Goal: Task Accomplishment & Management: Complete application form

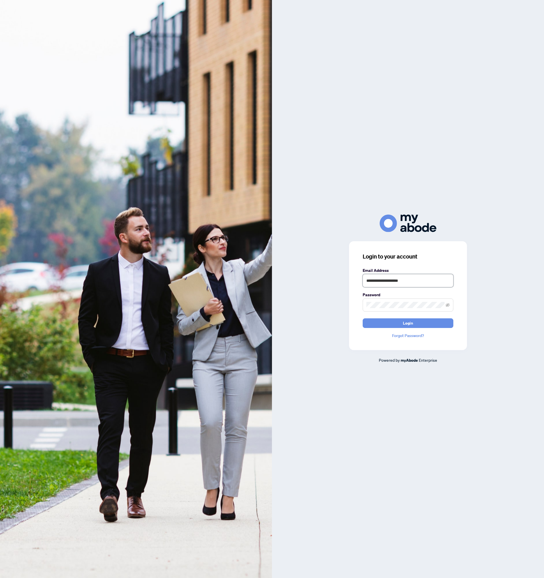
type input "**********"
click at [384, 321] on button "Login" at bounding box center [408, 323] width 91 height 10
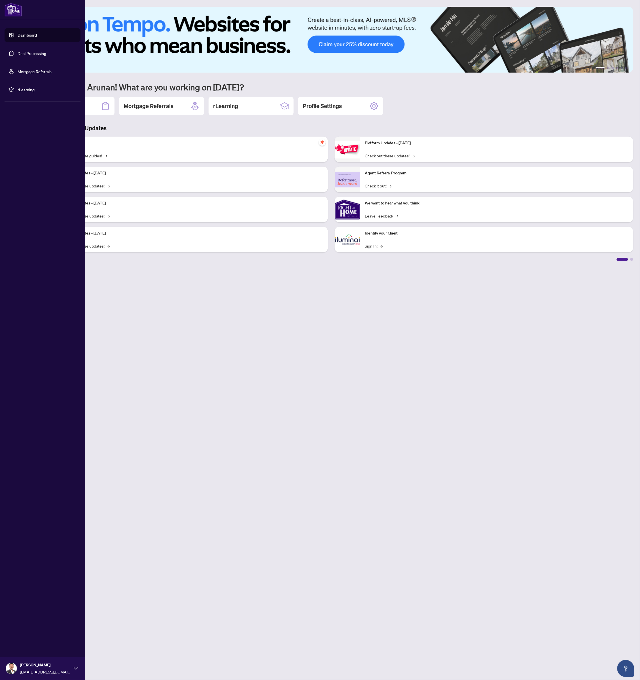
click at [18, 52] on link "Deal Processing" at bounding box center [32, 53] width 29 height 5
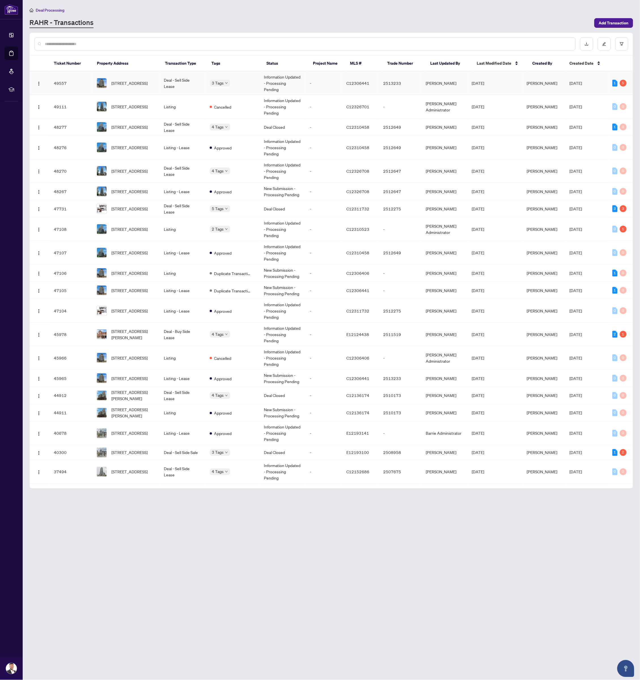
click at [185, 83] on td "Deal - Sell Side Lease" at bounding box center [182, 83] width 46 height 24
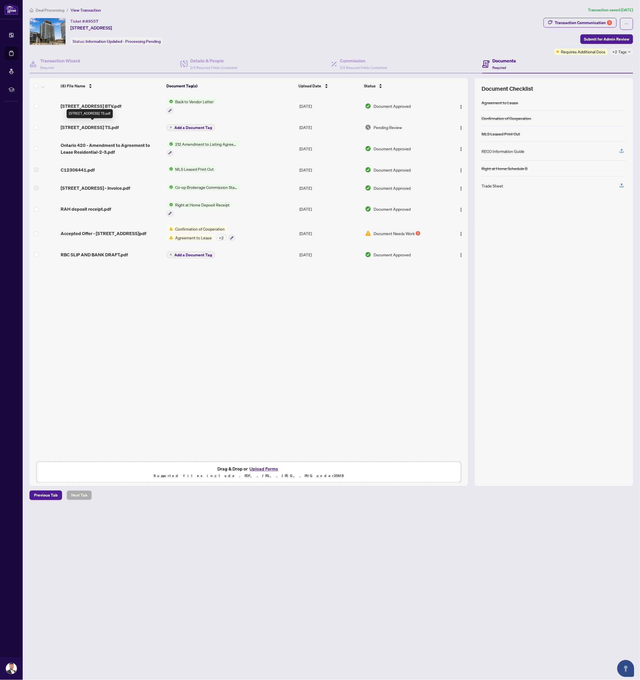
click at [86, 125] on span "[STREET_ADDRESS] TS.pdf" at bounding box center [90, 127] width 58 height 7
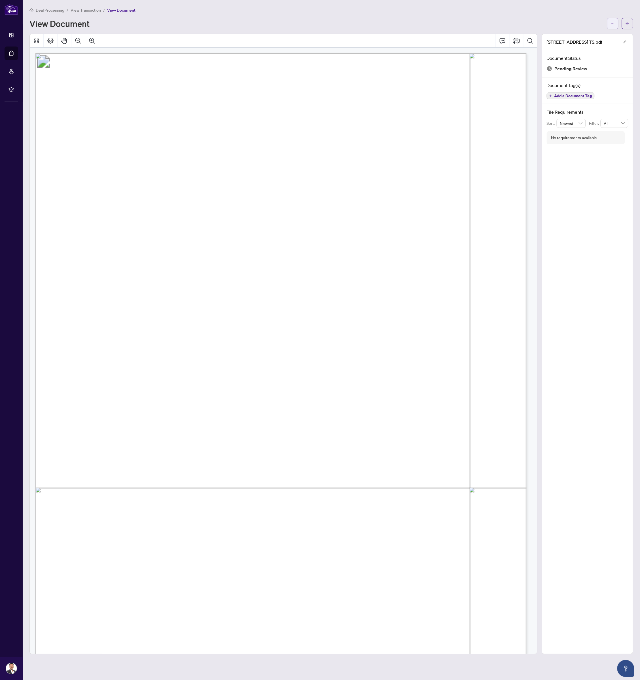
click at [611, 25] on span "button" at bounding box center [613, 23] width 4 height 9
click at [597, 35] on span "Download" at bounding box center [592, 35] width 43 height 6
click at [632, 23] on button "button" at bounding box center [627, 23] width 11 height 11
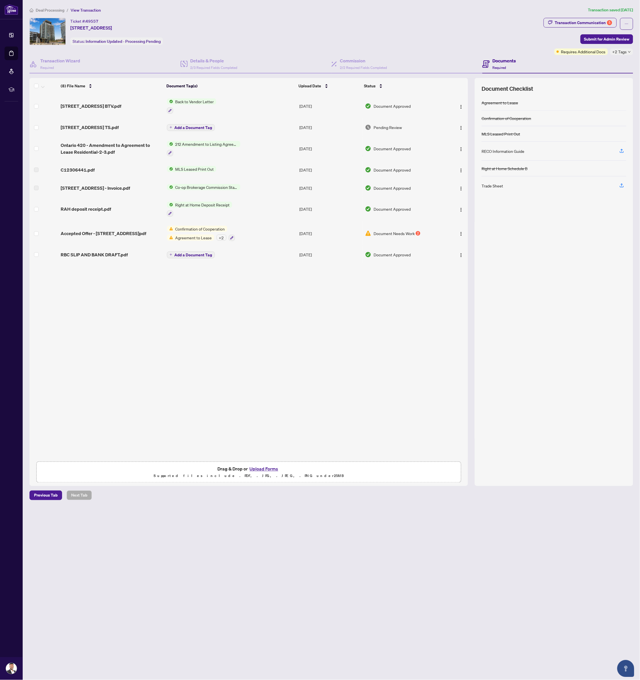
click at [265, 469] on button "Upload Forms" at bounding box center [264, 468] width 32 height 7
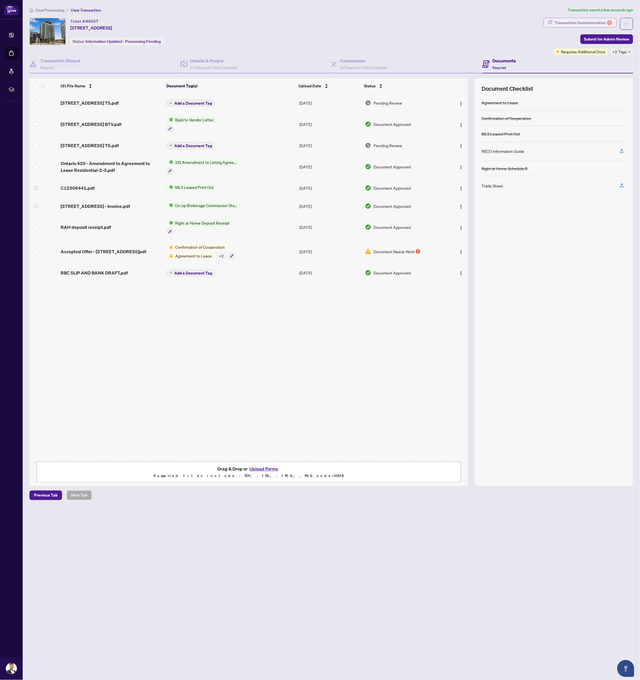
click at [563, 25] on div "Transaction Communication 5" at bounding box center [583, 22] width 57 height 9
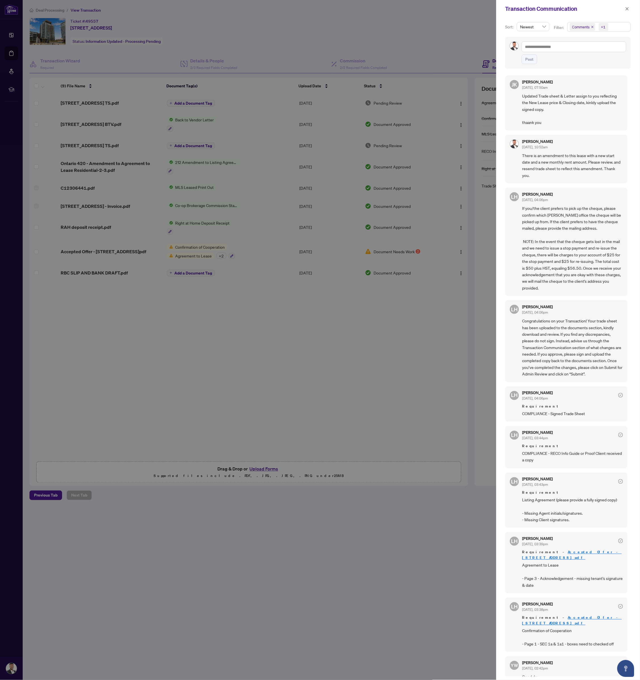
click at [224, 240] on div at bounding box center [320, 340] width 640 height 680
drag, startPoint x: 213, startPoint y: 244, endPoint x: 237, endPoint y: 244, distance: 24.1
click at [213, 244] on div at bounding box center [320, 340] width 640 height 680
click at [418, 325] on div at bounding box center [320, 340] width 640 height 680
click at [630, 8] on button "button" at bounding box center [627, 8] width 7 height 7
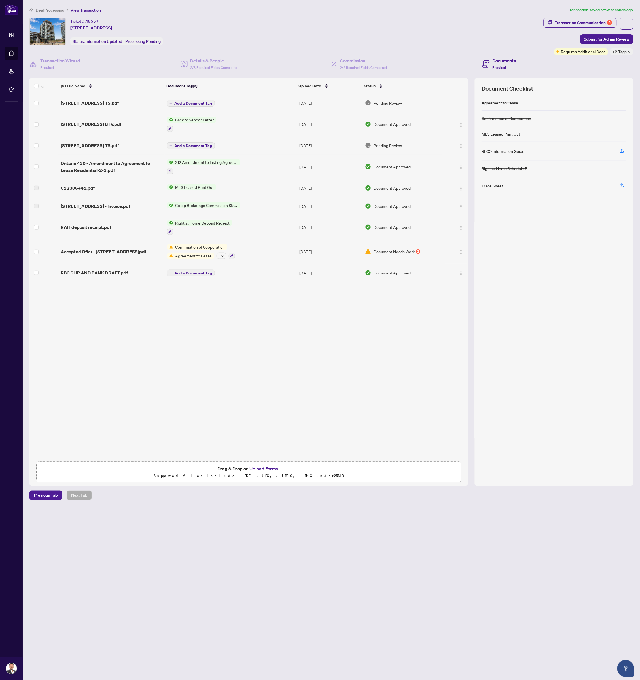
click at [412, 248] on span "Document Needs Work" at bounding box center [394, 251] width 41 height 6
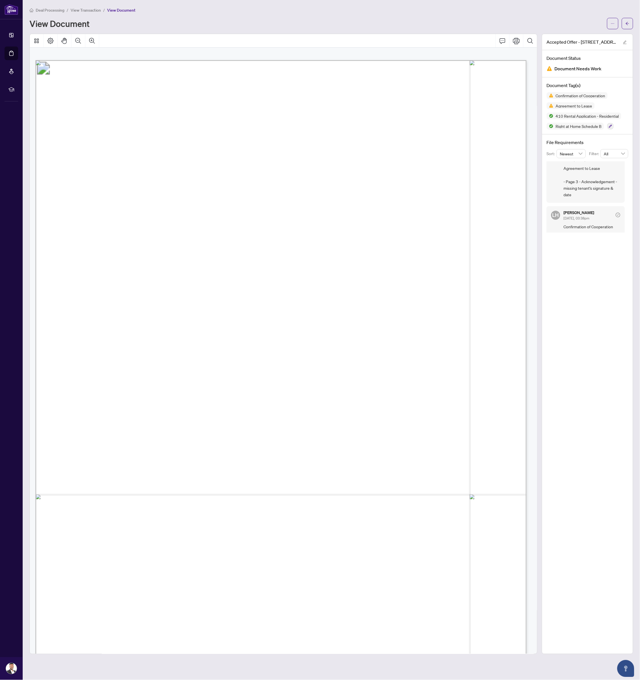
scroll to position [1240, 0]
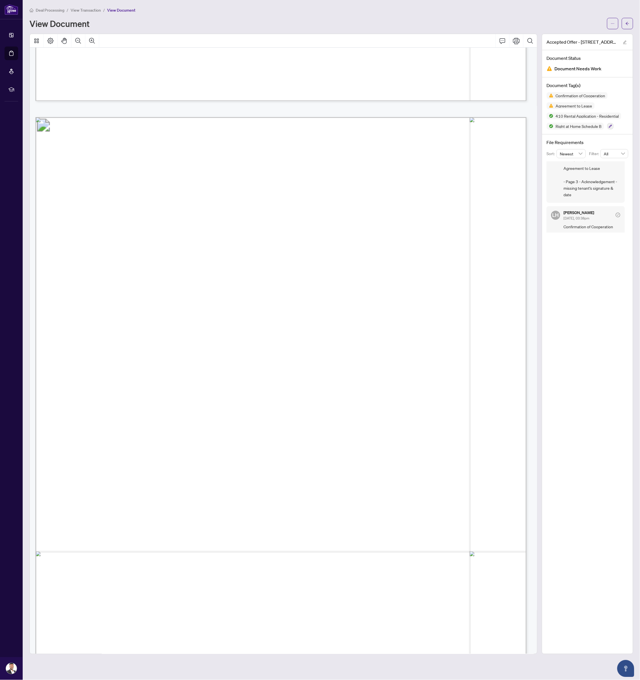
click at [89, 328] on span "a)" at bounding box center [85, 329] width 7 height 7
drag, startPoint x: 99, startPoint y: 327, endPoint x: 106, endPoint y: 331, distance: 8.3
click at [89, 331] on span "a)" at bounding box center [85, 329] width 7 height 7
click at [89, 328] on span "a)" at bounding box center [85, 329] width 7 height 7
click at [204, 188] on span "Tenant/Landlord" at bounding box center [221, 181] width 82 height 13
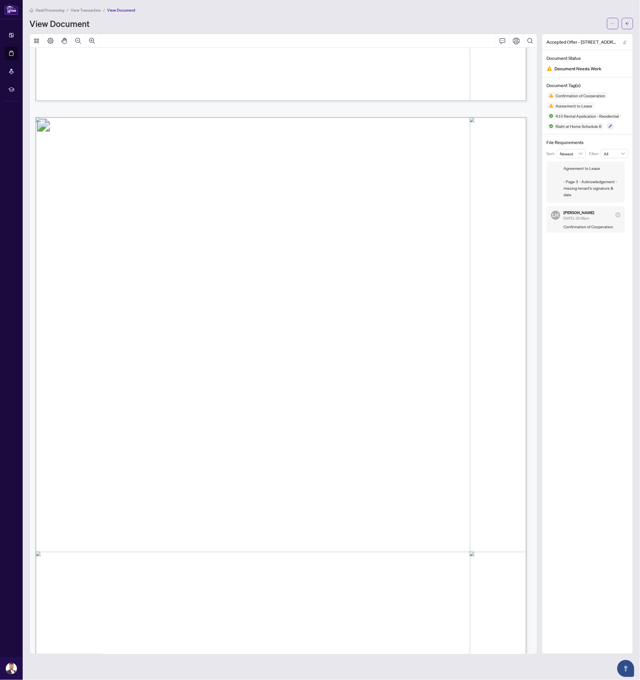
click at [630, 15] on div "Deal Processing / View Transaction / View Document View Document" at bounding box center [331, 18] width 604 height 22
click at [632, 20] on button "button" at bounding box center [627, 23] width 11 height 11
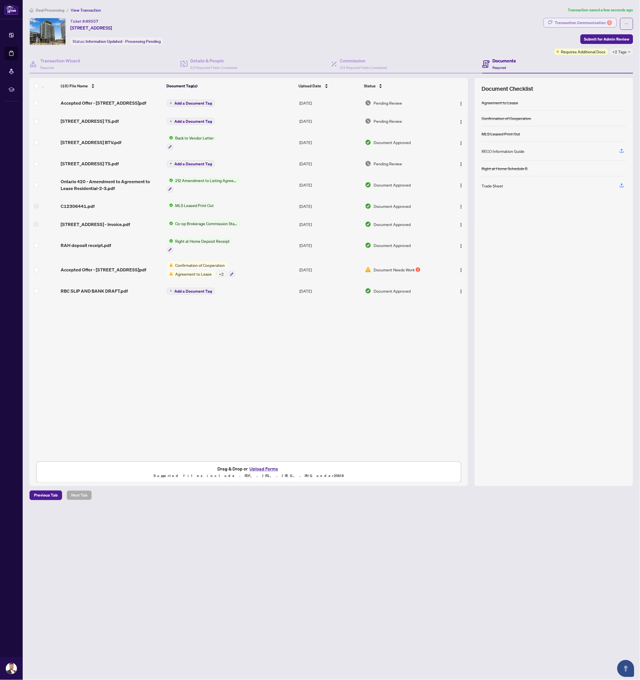
click at [573, 23] on div "Transaction Communication 5" at bounding box center [583, 22] width 57 height 9
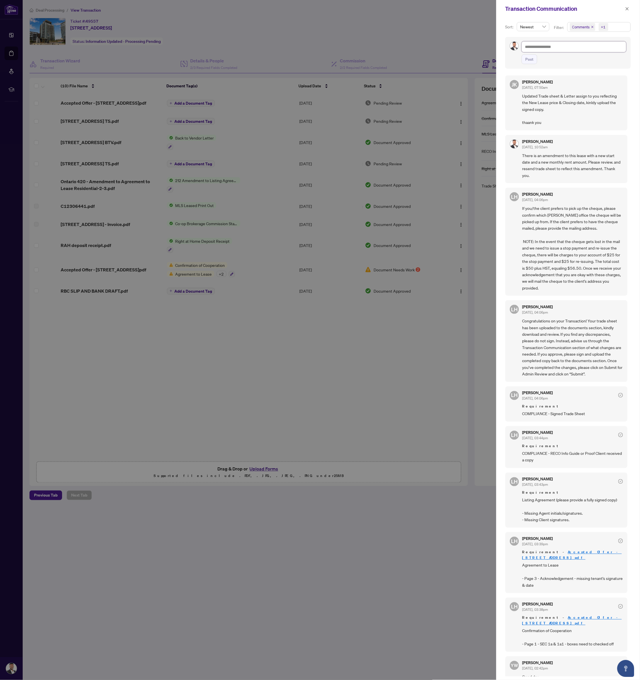
click at [551, 45] on textarea at bounding box center [574, 46] width 105 height 10
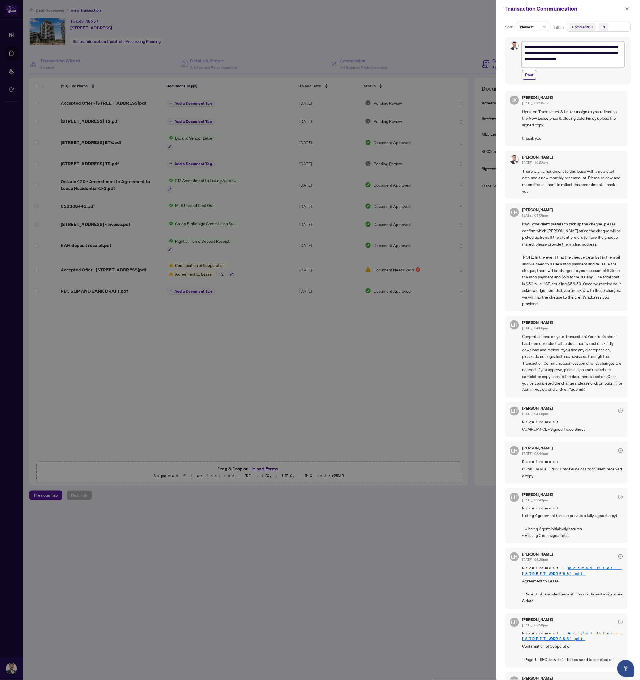
scroll to position [0, 0]
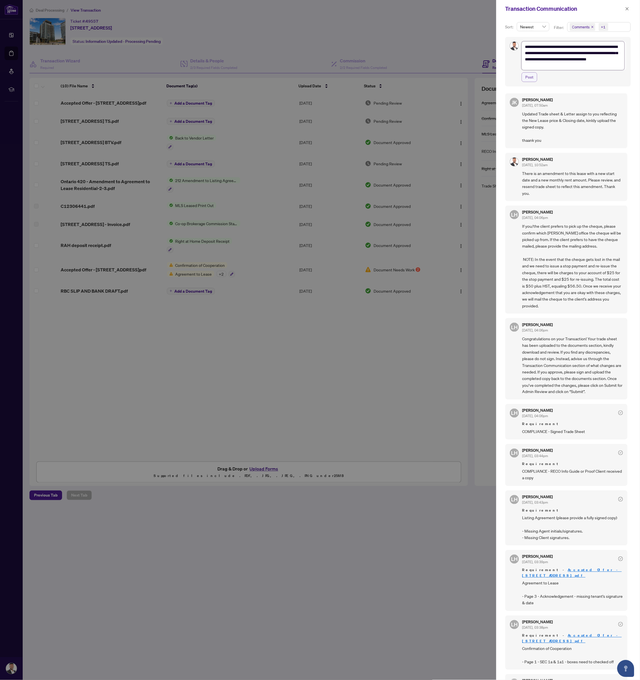
type textarea "**********"
click at [523, 79] on button "Post" at bounding box center [530, 77] width 16 height 10
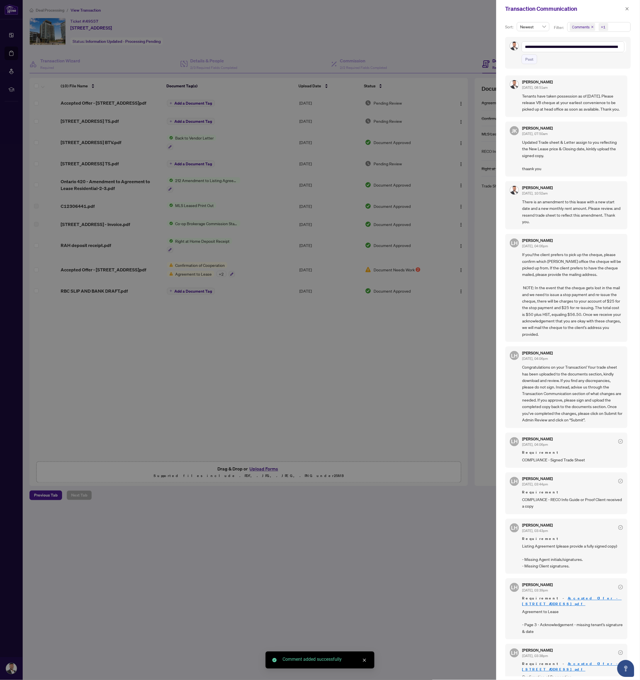
click at [454, 40] on div at bounding box center [320, 340] width 640 height 680
click at [634, 7] on div "Transaction Communication" at bounding box center [568, 9] width 144 height 18
click at [631, 9] on button "button" at bounding box center [627, 8] width 7 height 7
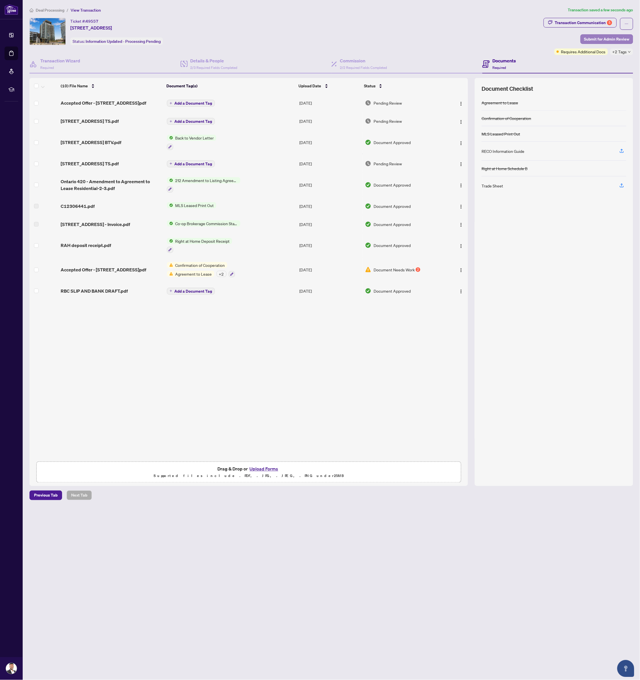
click at [616, 37] on span "Submit for Admin Review" at bounding box center [606, 39] width 45 height 9
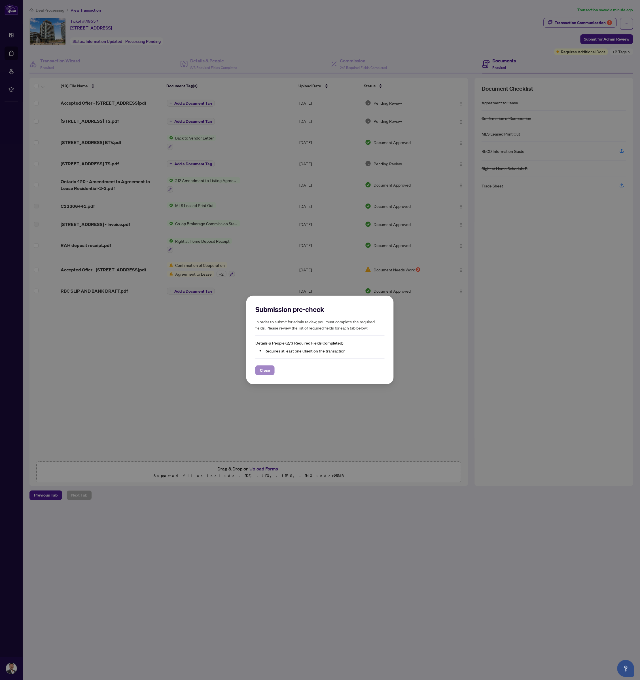
click at [266, 371] on span "Close" at bounding box center [265, 370] width 10 height 9
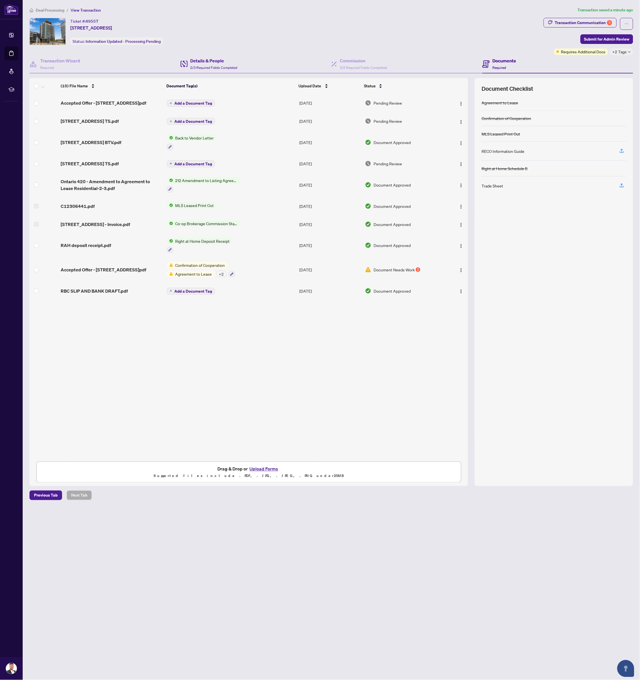
click at [200, 56] on div "Details & People 2/3 Required Fields Completed" at bounding box center [256, 64] width 151 height 18
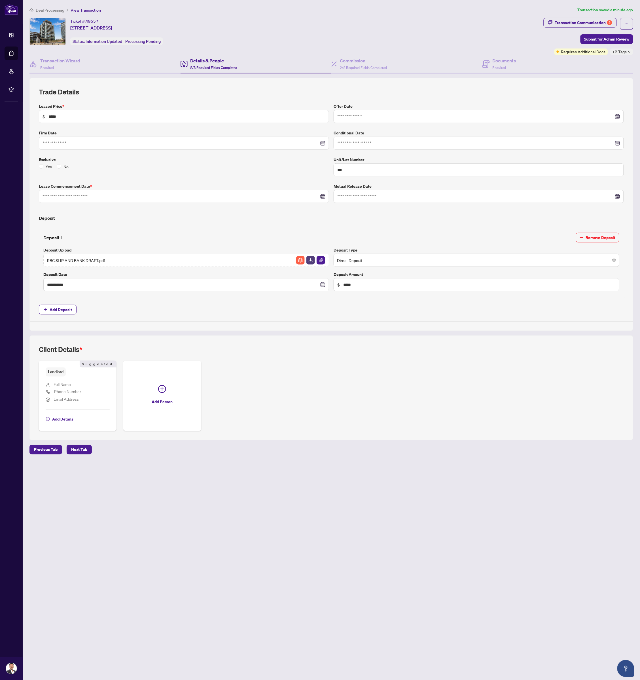
type input "**********"
click at [56, 415] on span "Add Details" at bounding box center [62, 419] width 21 height 9
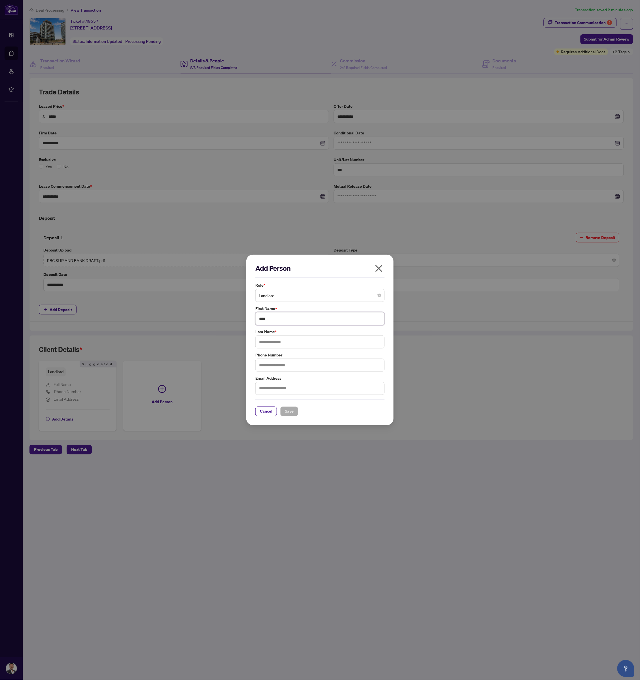
type input "*****"
type input "********"
type input "**********"
click at [285, 412] on span "Save" at bounding box center [289, 411] width 9 height 9
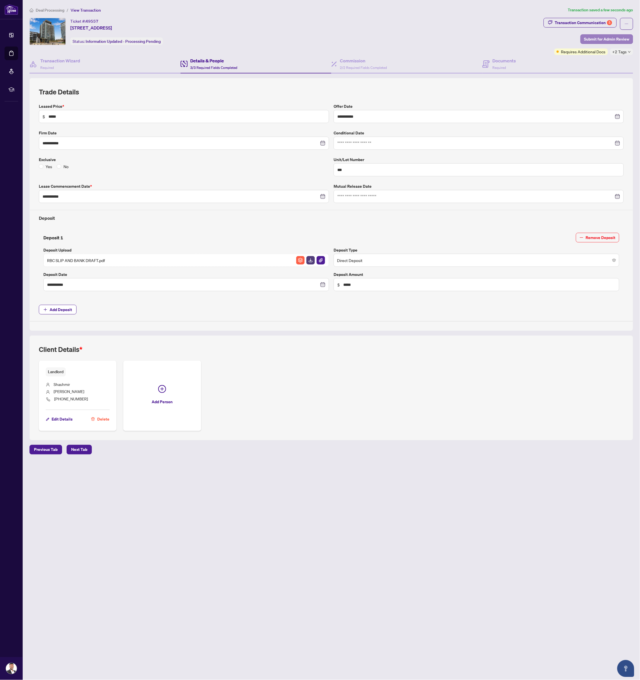
click at [616, 36] on span "Submit for Admin Review" at bounding box center [606, 39] width 45 height 9
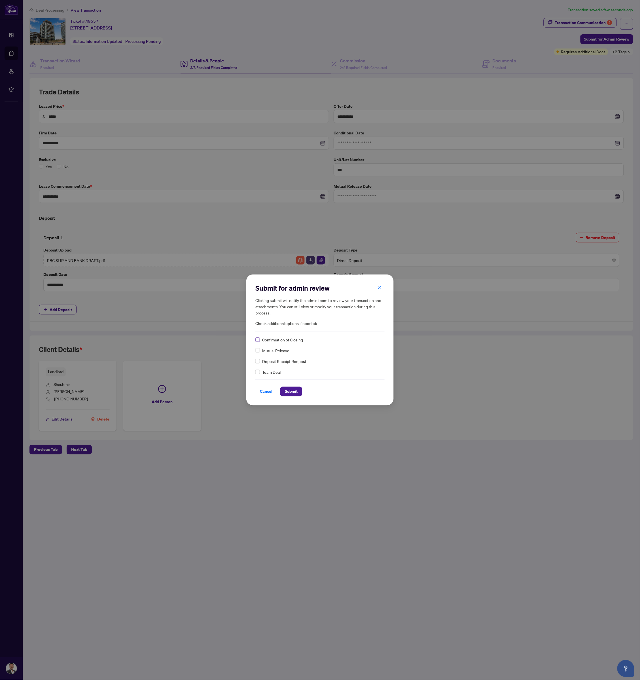
click at [260, 340] on span at bounding box center [257, 339] width 5 height 5
click at [294, 388] on span "Submit" at bounding box center [291, 391] width 13 height 9
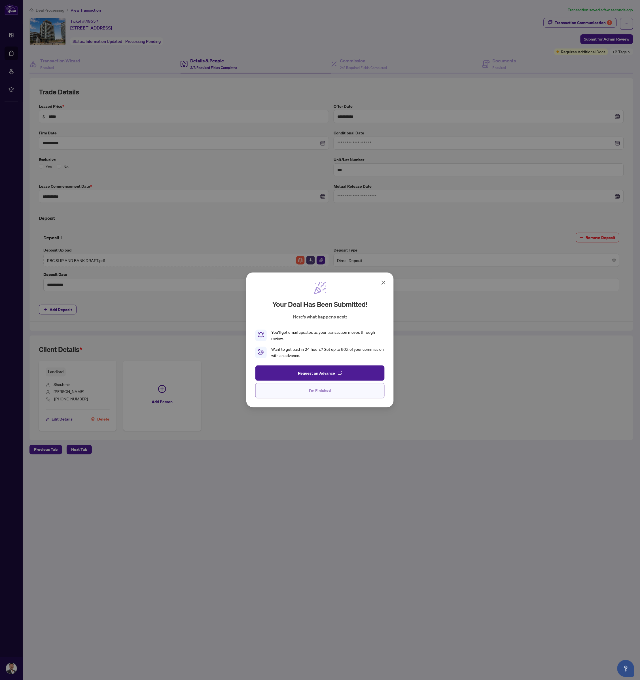
click at [311, 393] on span "I'm Finished" at bounding box center [320, 390] width 22 height 9
